Goal: Transaction & Acquisition: Purchase product/service

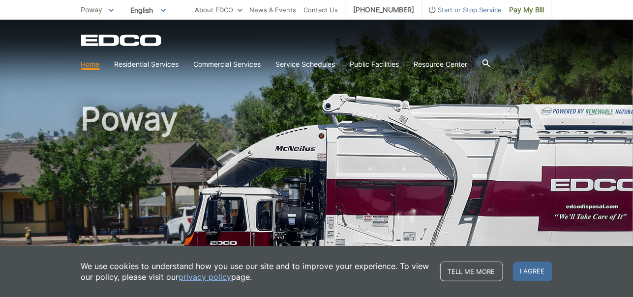
click at [441, 89] on div "Poway" at bounding box center [316, 167] width 471 height 295
click at [527, 8] on span "Pay My Bill" at bounding box center [526, 9] width 35 height 11
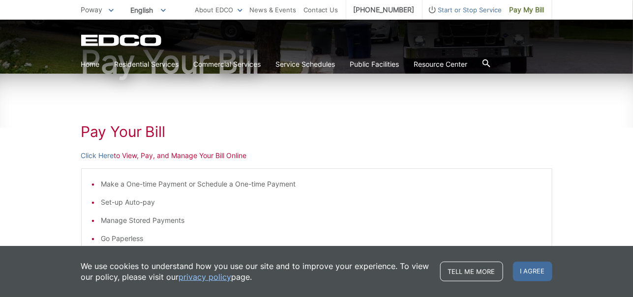
scroll to position [147, 0]
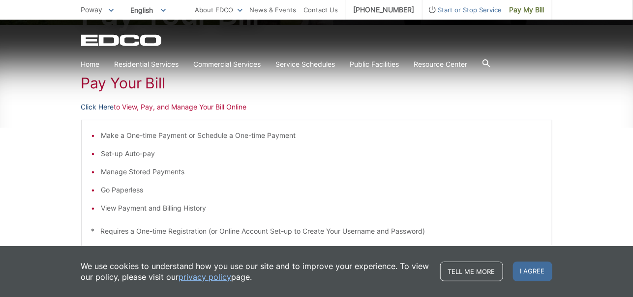
click at [100, 105] on link "Click Here" at bounding box center [97, 107] width 33 height 11
